Goal: Transaction & Acquisition: Purchase product/service

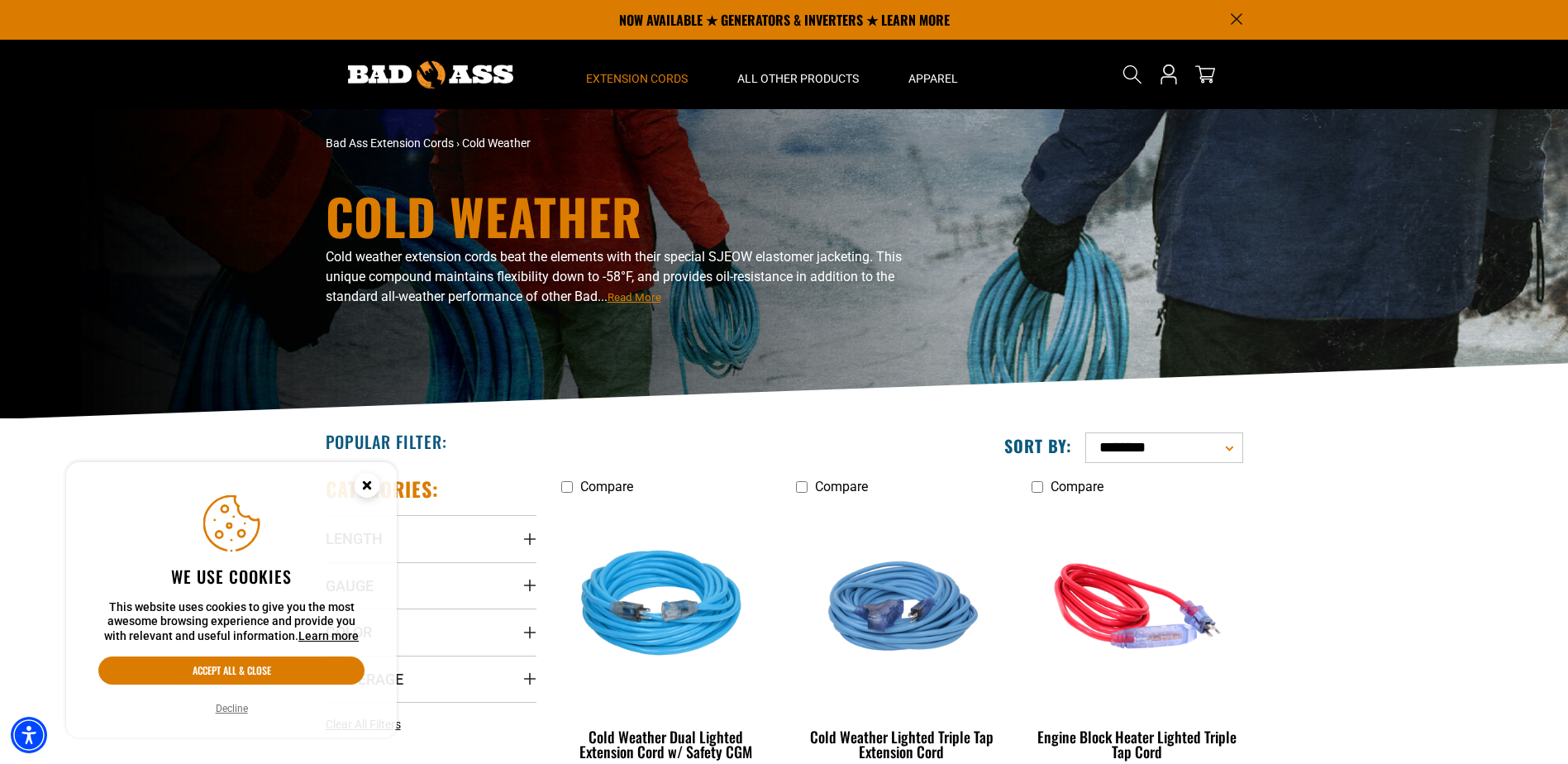
click at [373, 487] on circle "Close this option" at bounding box center [366, 485] width 25 height 25
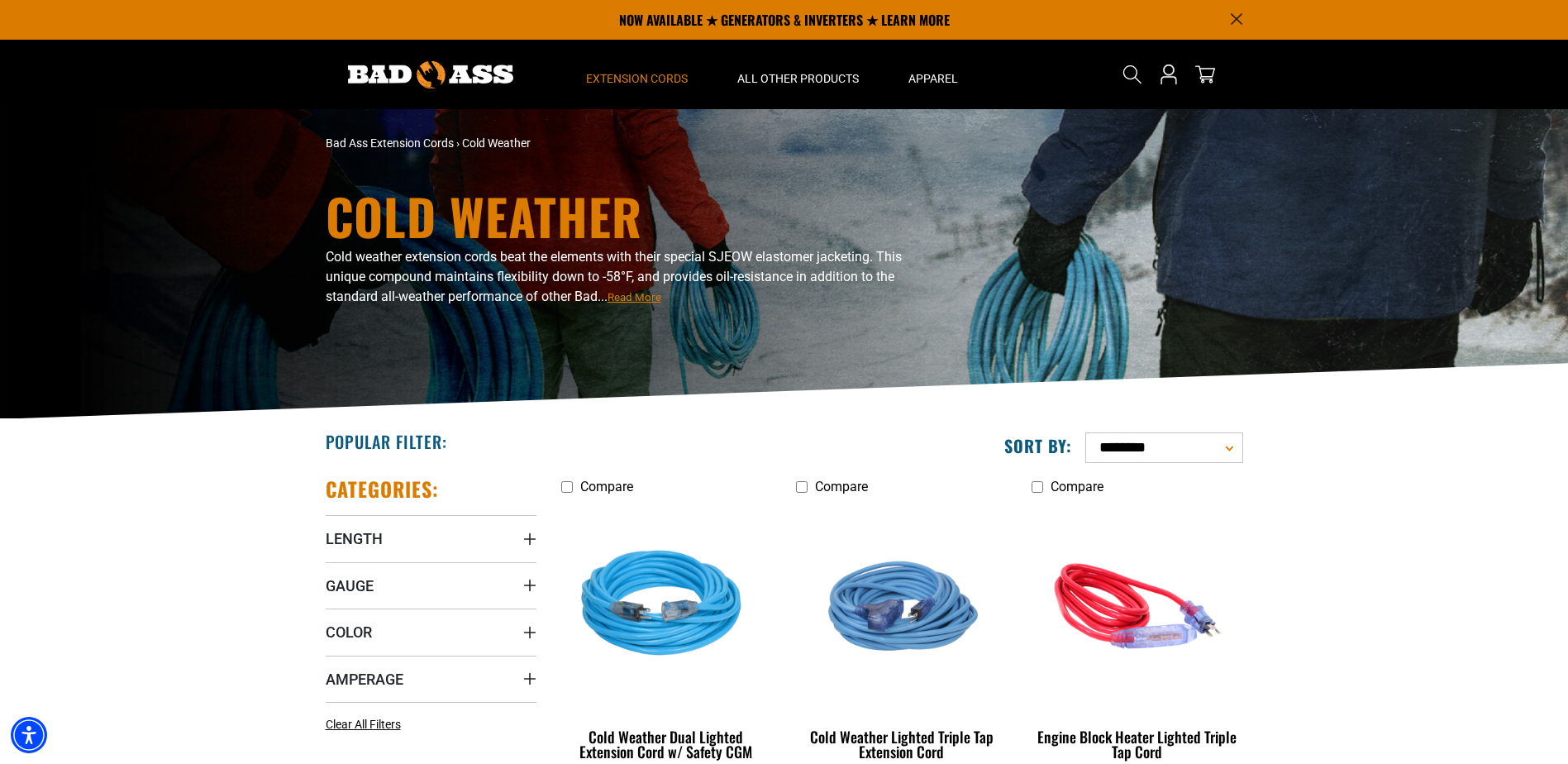
scroll to position [248, 0]
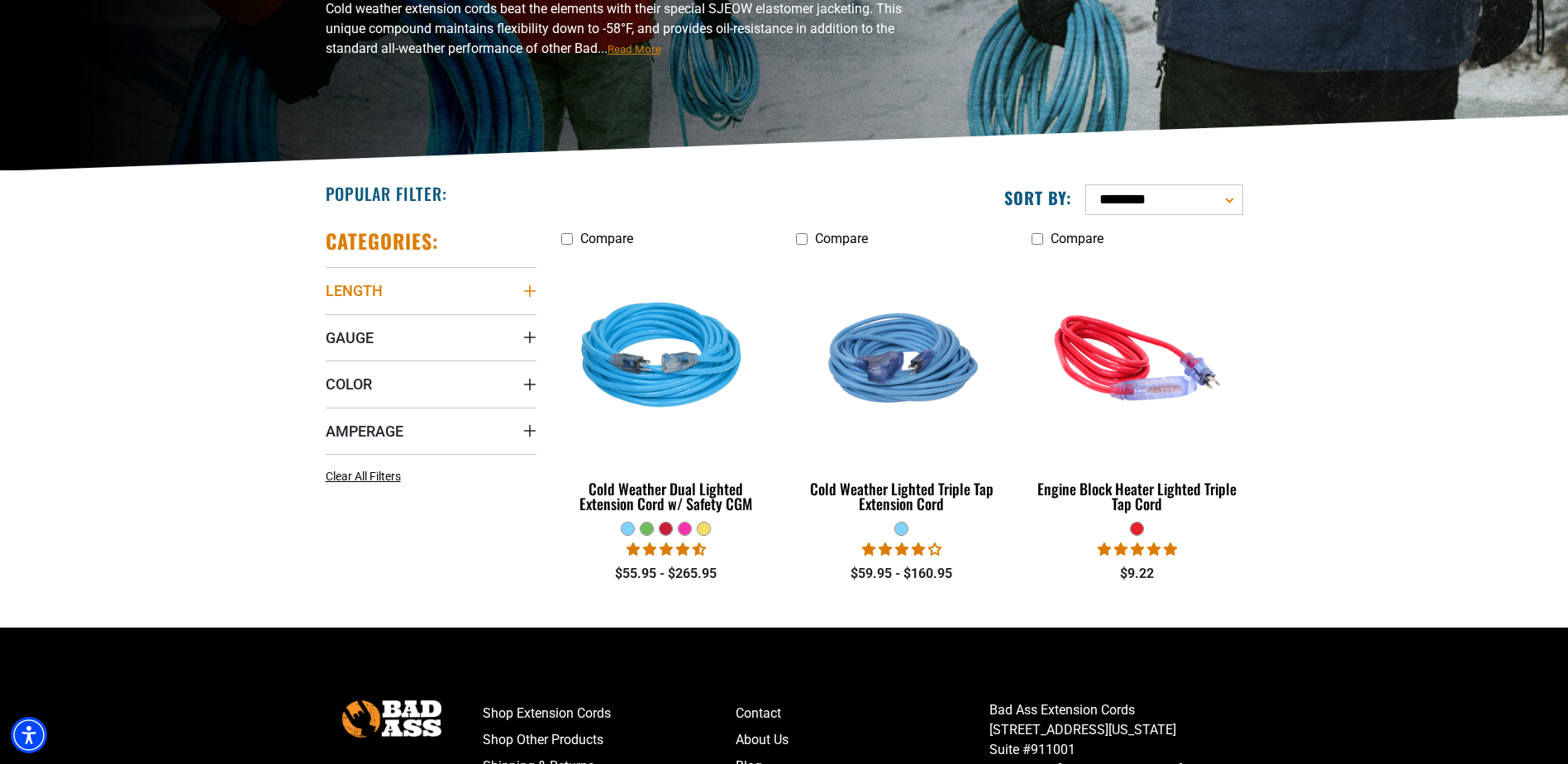
click at [526, 291] on icon "Length" at bounding box center [530, 291] width 14 height 14
click at [527, 290] on icon "Length" at bounding box center [530, 291] width 14 height 3
click at [529, 337] on icon "Gauge" at bounding box center [529, 337] width 12 height 12
click at [333, 399] on icon at bounding box center [332, 399] width 14 height 21
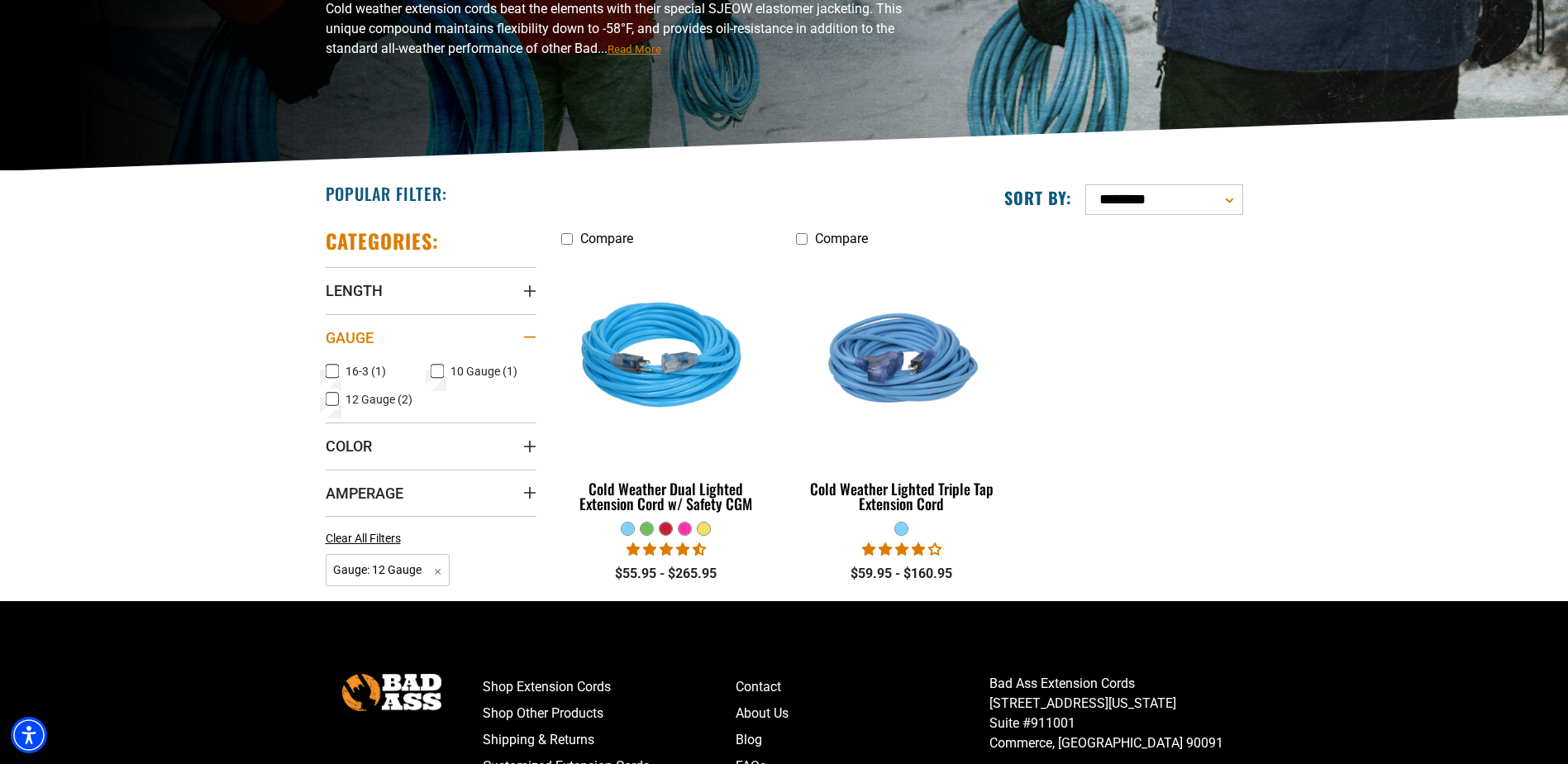
click at [528, 338] on icon "Gauge" at bounding box center [530, 337] width 14 height 3
